Goal: Information Seeking & Learning: Learn about a topic

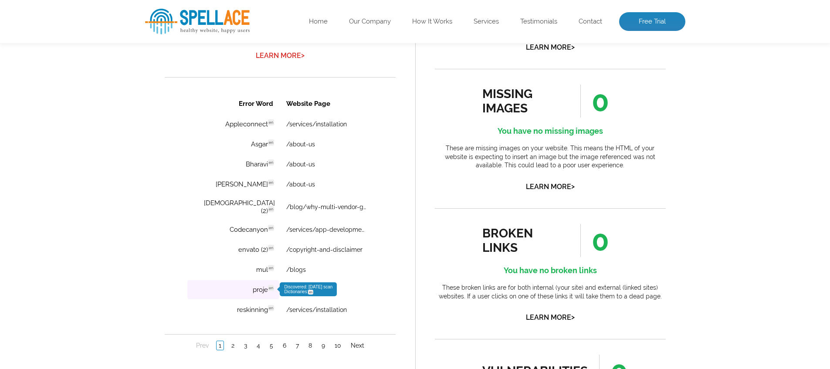
scroll to position [591, 0]
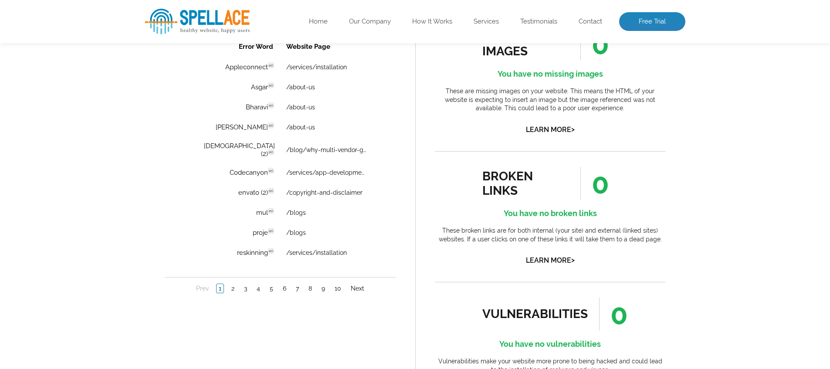
scroll to position [648, 0]
click at [220, 245] on td "reskinning en Discovered: [DATE] scan Dictionaries: en" at bounding box center [233, 252] width 92 height 19
click at [228, 247] on td "reskinning en Discovered: [DATE] scan Dictionaries: en" at bounding box center [233, 252] width 92 height 19
click at [235, 226] on td "proje en Discovered: [DATE] scan Dictionaries: en" at bounding box center [233, 232] width 92 height 19
click at [284, 227] on span "Discovered: [DATE] scan Dictionaries: en" at bounding box center [308, 232] width 48 height 10
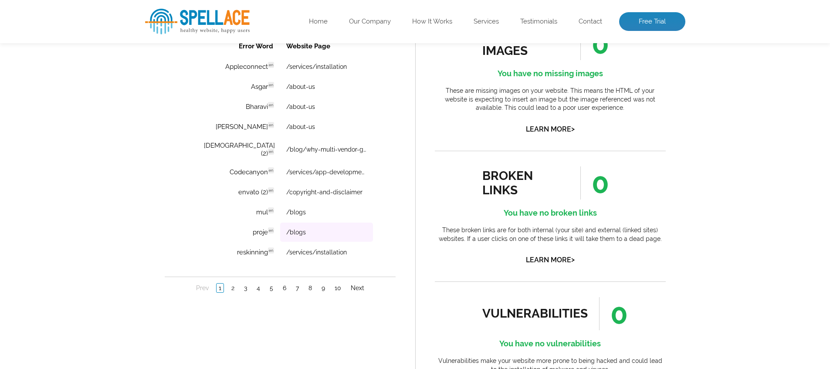
click at [346, 224] on td "/blogs" at bounding box center [326, 232] width 93 height 19
click at [286, 229] on link "/blogs" at bounding box center [296, 232] width 20 height 7
click at [230, 284] on link "2" at bounding box center [232, 288] width 7 height 9
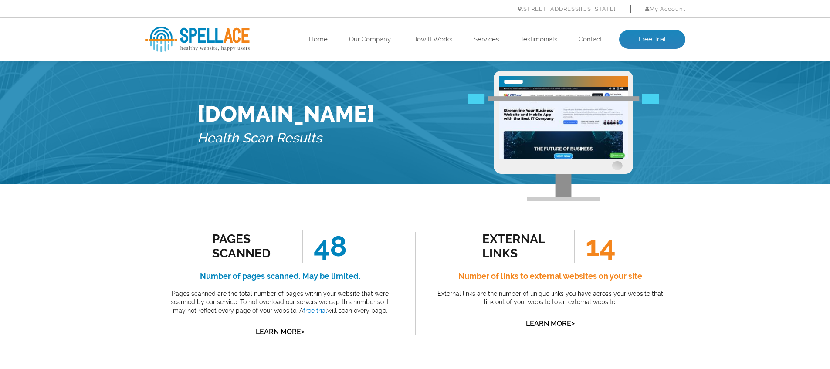
scroll to position [0, 0]
